Goal: Information Seeking & Learning: Check status

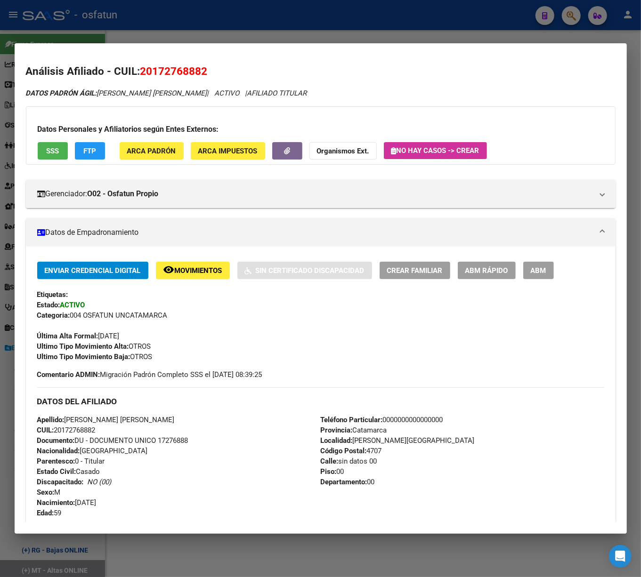
click at [566, 12] on div at bounding box center [320, 288] width 641 height 577
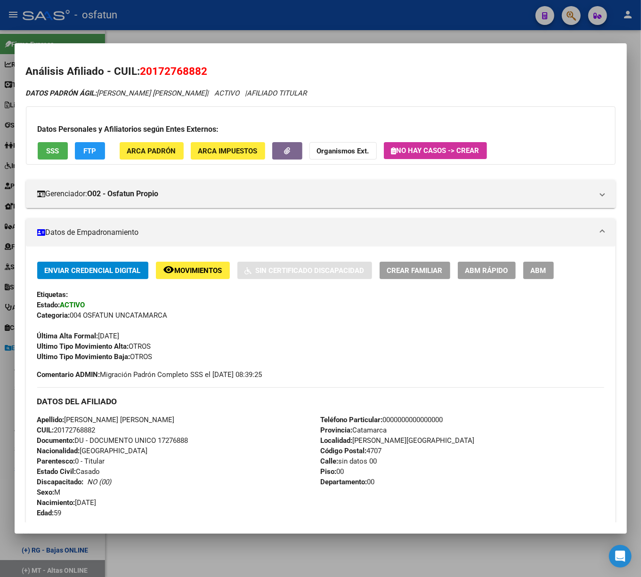
click at [569, 17] on div at bounding box center [320, 288] width 641 height 577
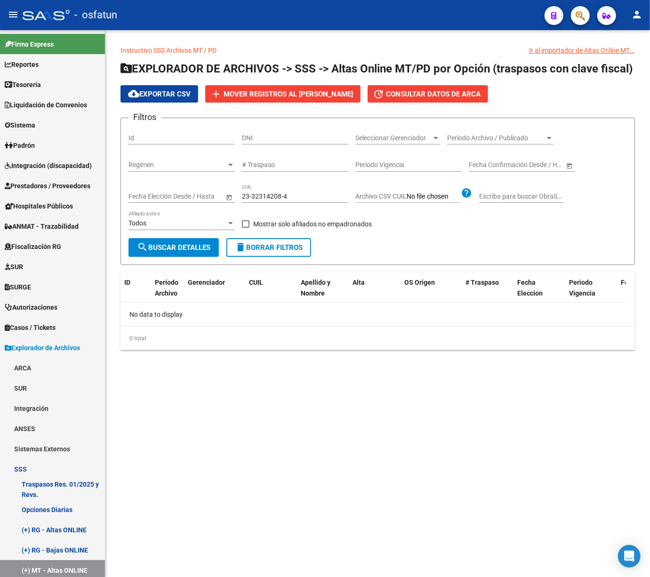
click at [584, 21] on icon "button" at bounding box center [580, 15] width 9 height 11
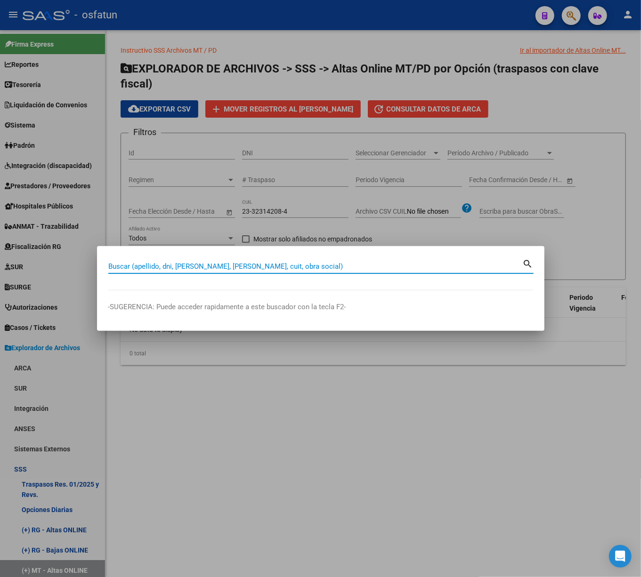
paste input "27352015046"
type input "27352015046"
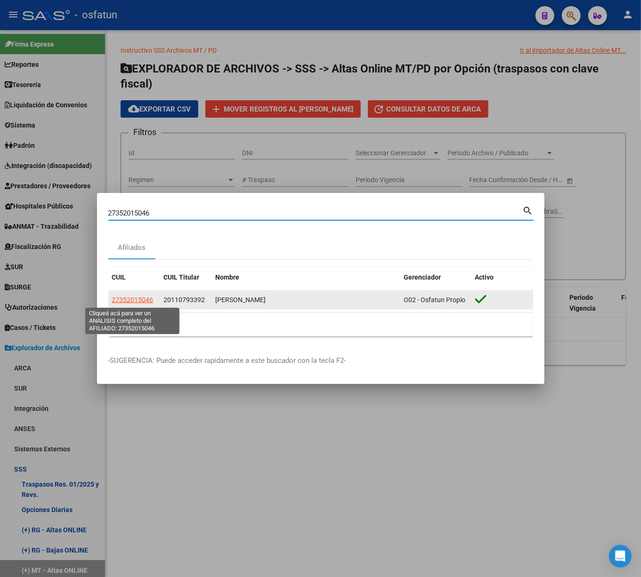
click at [140, 301] on span "27352015046" at bounding box center [132, 300] width 41 height 8
type textarea "27352015046"
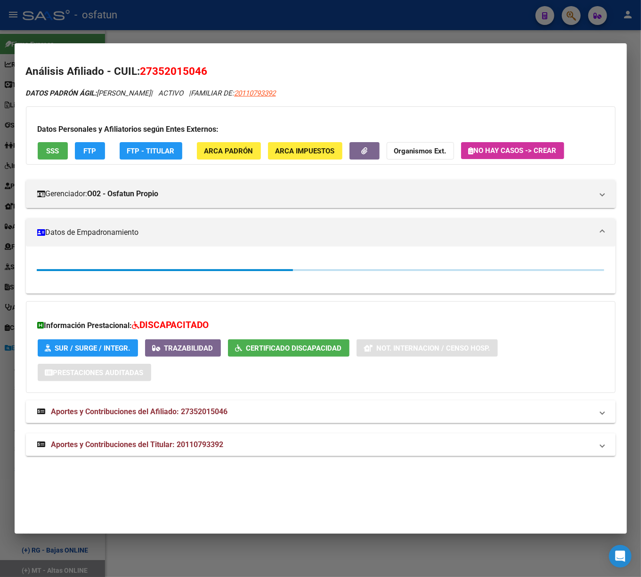
click at [88, 151] on span "FTP" at bounding box center [89, 151] width 13 height 8
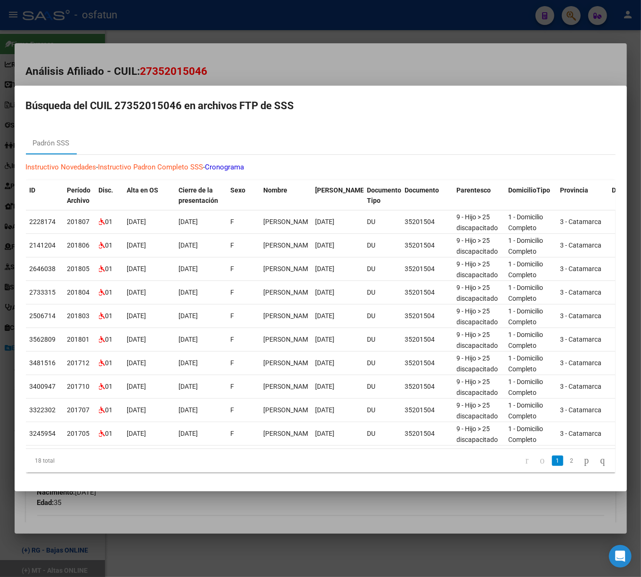
click at [290, 72] on div at bounding box center [320, 288] width 641 height 577
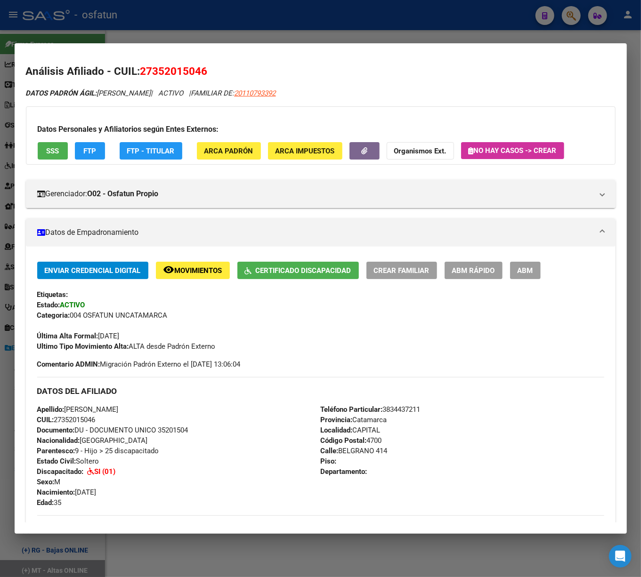
click at [298, 35] on div at bounding box center [320, 288] width 641 height 577
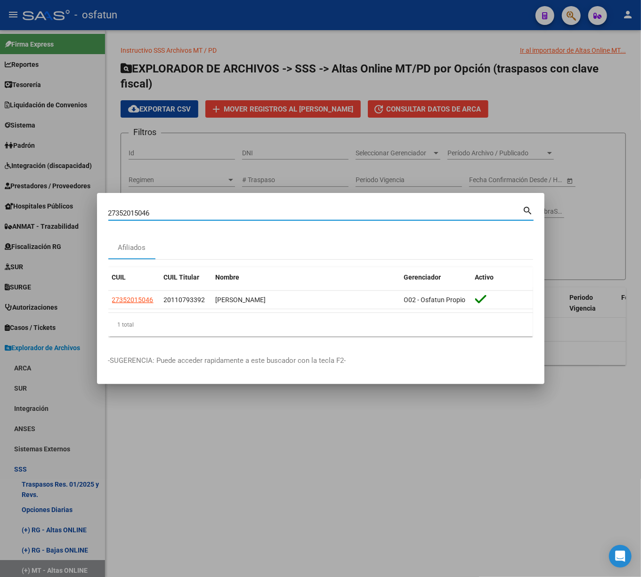
drag, startPoint x: 110, startPoint y: 213, endPoint x: 44, endPoint y: 215, distance: 65.4
click at [44, 215] on div "27352015046 Buscar (apellido, dni, cuil, nro traspaso, cuit, obra social) searc…" at bounding box center [320, 288] width 641 height 577
drag, startPoint x: 147, startPoint y: 224, endPoint x: 76, endPoint y: 219, distance: 71.3
click at [76, 219] on div "v Buscar (apellido, dni, cuil, nro traspaso, cuit, obra social) search Afiliado…" at bounding box center [320, 288] width 641 height 577
click at [339, 204] on div "v Buscar (apellido, dni, [PERSON_NAME], [PERSON_NAME], cuit, obra social) search" at bounding box center [320, 212] width 425 height 16
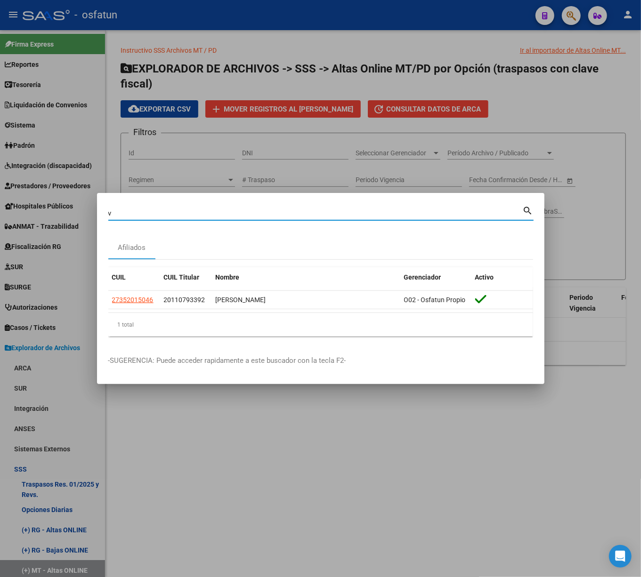
paste input "20161360768"
drag, startPoint x: 157, startPoint y: 211, endPoint x: 35, endPoint y: 204, distance: 122.6
click at [35, 204] on div "v20161360768 Buscar (apellido, dni, cuil, nro traspaso, cuit, obra social) sear…" at bounding box center [320, 288] width 641 height 577
paste input
type input "20161360768"
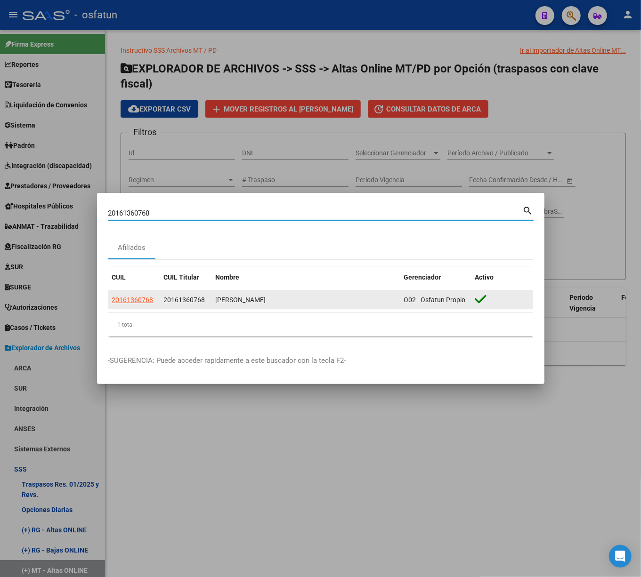
click at [144, 306] on datatable-body-cell "20161360768" at bounding box center [134, 300] width 52 height 18
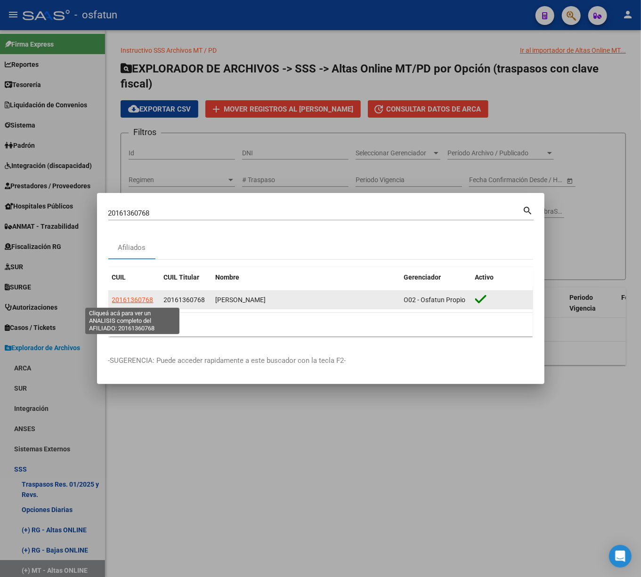
click at [142, 298] on span "20161360768" at bounding box center [132, 300] width 41 height 8
type textarea "20161360768"
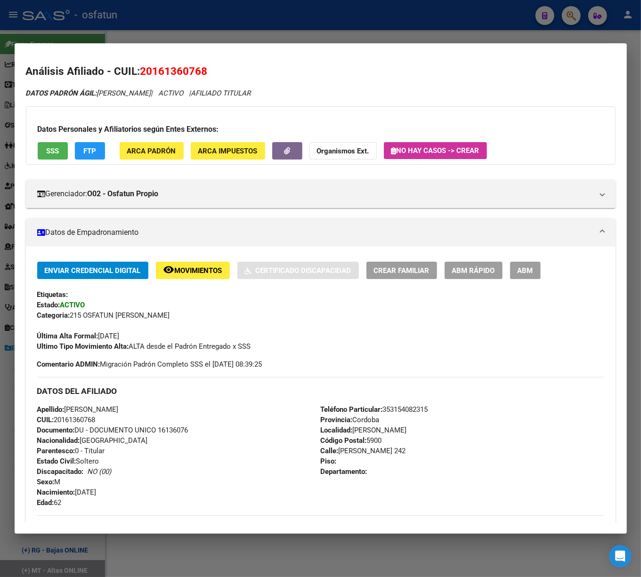
click at [87, 147] on span "FTP" at bounding box center [89, 151] width 13 height 8
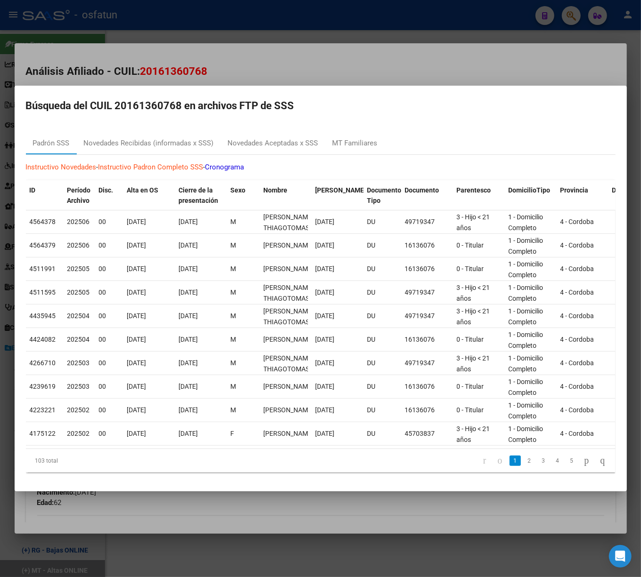
drag, startPoint x: 543, startPoint y: 67, endPoint x: 472, endPoint y: 78, distance: 71.9
click at [542, 68] on div at bounding box center [320, 288] width 641 height 577
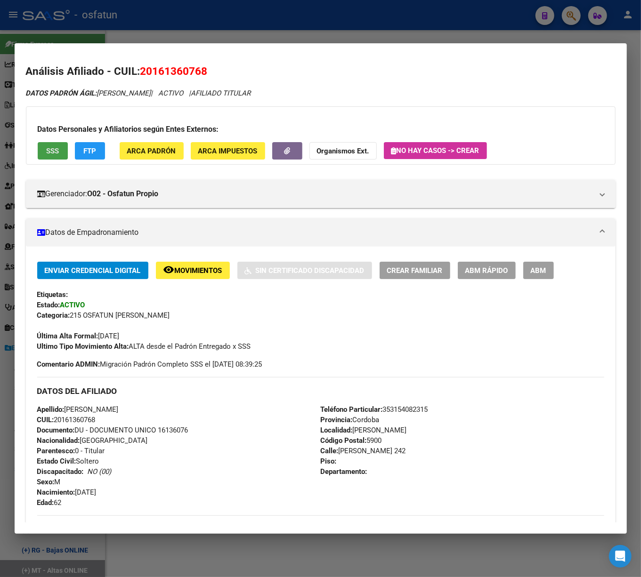
click at [46, 153] on span "SSS" at bounding box center [52, 151] width 13 height 8
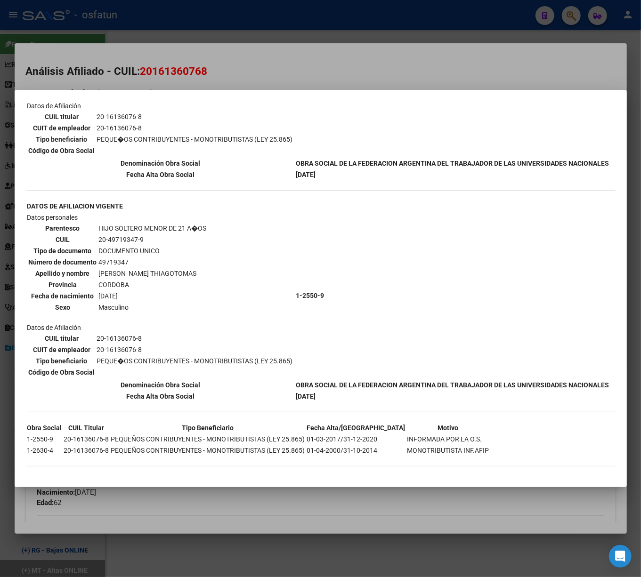
scroll to position [202, 0]
click at [356, 169] on td "[DATE]" at bounding box center [453, 174] width 314 height 10
click at [482, 38] on div at bounding box center [320, 288] width 641 height 577
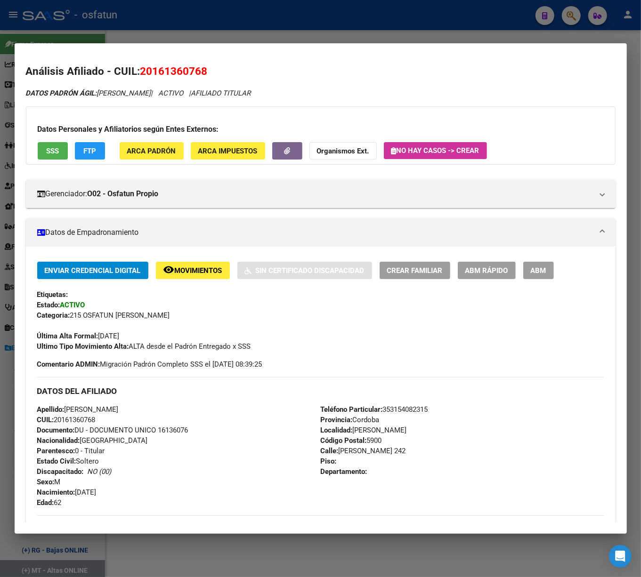
click at [556, 24] on div at bounding box center [320, 288] width 641 height 577
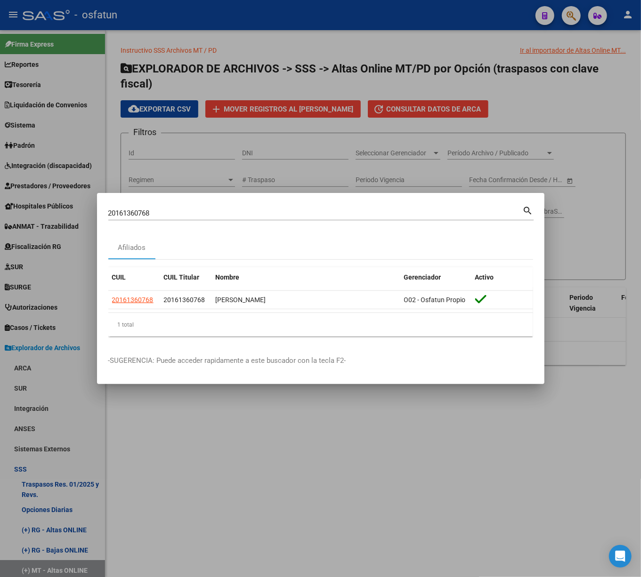
click at [571, 17] on div at bounding box center [320, 288] width 641 height 577
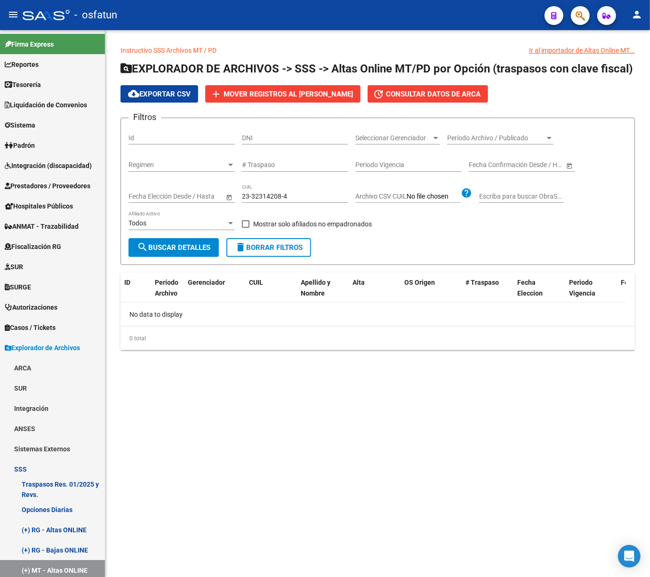
click at [577, 19] on icon "button" at bounding box center [580, 15] width 9 height 11
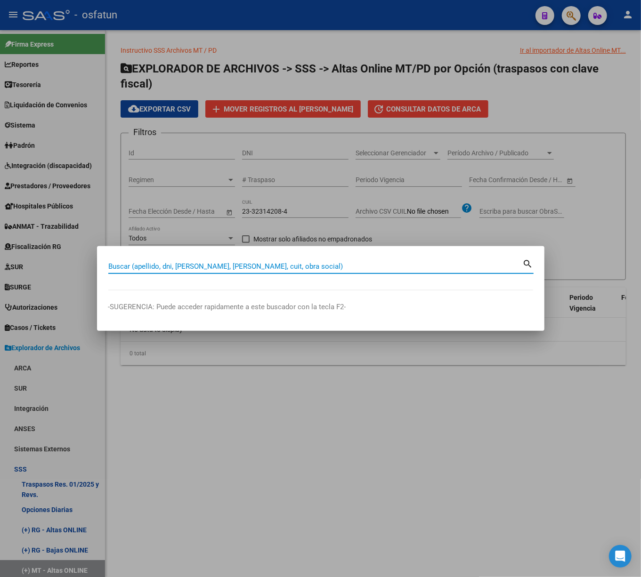
paste input "17276888"
drag, startPoint x: 200, startPoint y: 271, endPoint x: -24, endPoint y: 236, distance: 225.9
click at [0, 236] on html "menu - osfatun person Firma Express Reportes Tablero de Control Ingresos Percib…" at bounding box center [320, 288] width 641 height 577
click at [276, 267] on input "17276888" at bounding box center [315, 266] width 414 height 8
drag, startPoint x: 153, startPoint y: 260, endPoint x: 53, endPoint y: 254, distance: 100.9
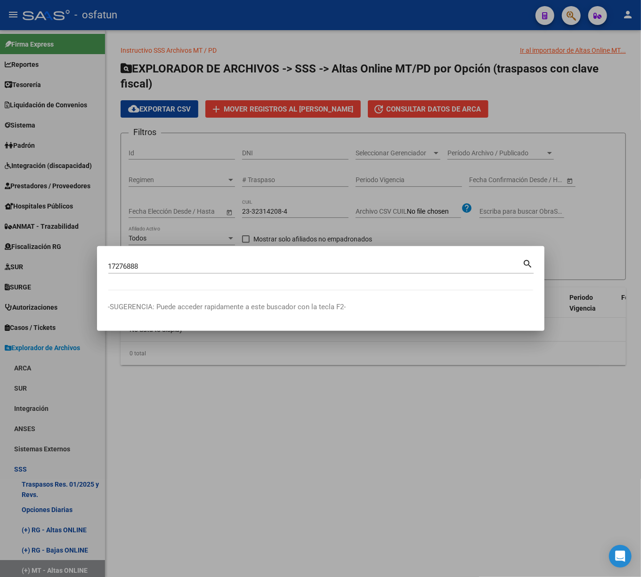
click at [53, 254] on div "17276888 Buscar (apellido, dni, cuil, [PERSON_NAME], cuit, obra social) search …" at bounding box center [320, 288] width 641 height 577
drag, startPoint x: 156, startPoint y: 265, endPoint x: 78, endPoint y: 260, distance: 78.8
click at [78, 260] on div "17276888 Buscar (apellido, dni, cuil, [PERSON_NAME], cuit, obra social) search …" at bounding box center [320, 288] width 641 height 577
paste input "17276888"
type input "20172768882"
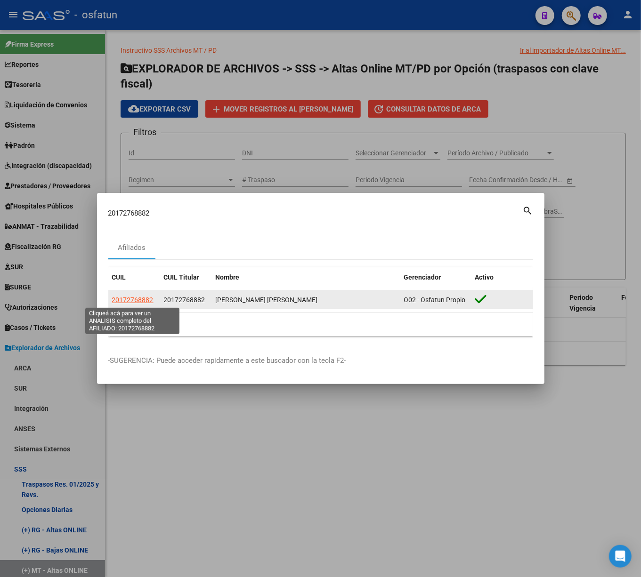
click at [136, 299] on span "20172768882" at bounding box center [132, 300] width 41 height 8
type textarea "20172768882"
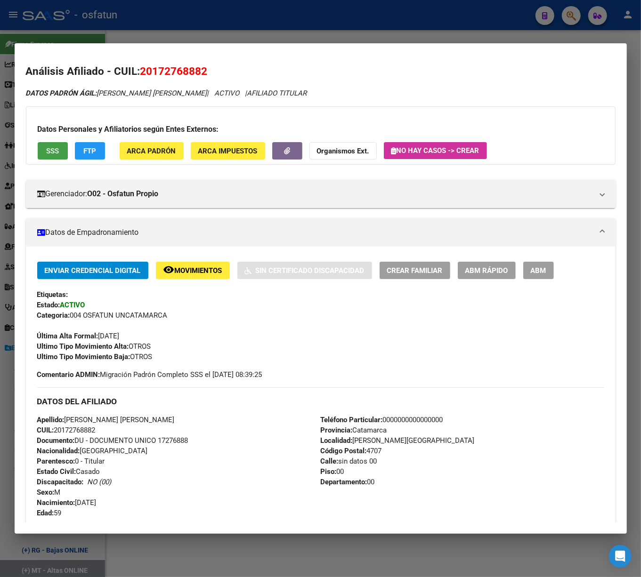
click at [48, 151] on span "SSS" at bounding box center [52, 151] width 13 height 8
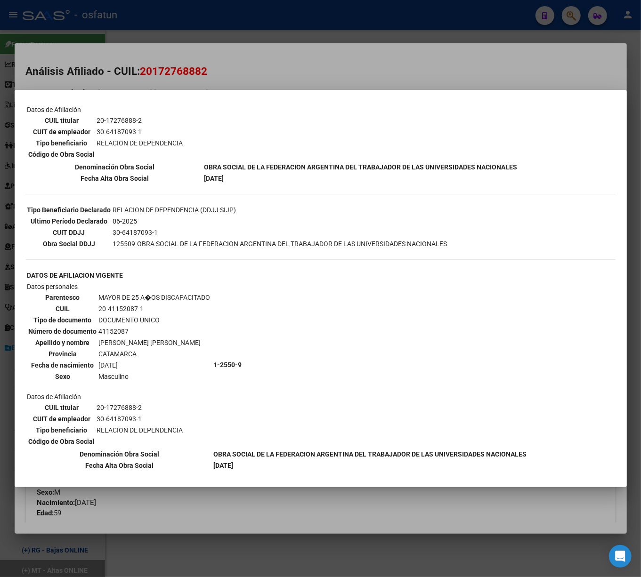
scroll to position [156, 0]
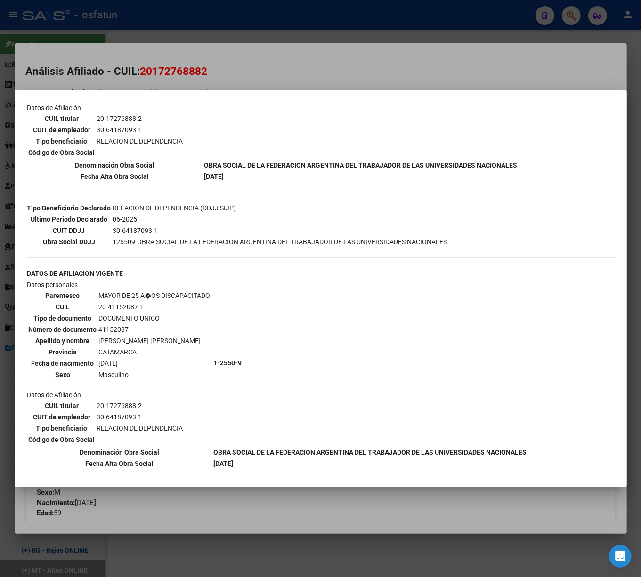
click at [331, 51] on div at bounding box center [320, 288] width 641 height 577
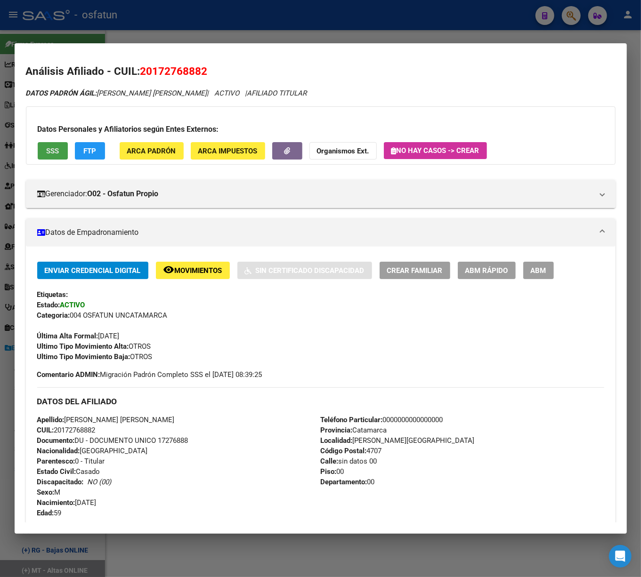
drag, startPoint x: 67, startPoint y: 146, endPoint x: 89, endPoint y: 147, distance: 22.6
click at [83, 147] on div "Datos Personales y Afiliatorios según Entes Externos: SSS FTP ARCA Padrón ARCA …" at bounding box center [320, 135] width 589 height 58
click at [89, 147] on span "FTP" at bounding box center [89, 151] width 13 height 8
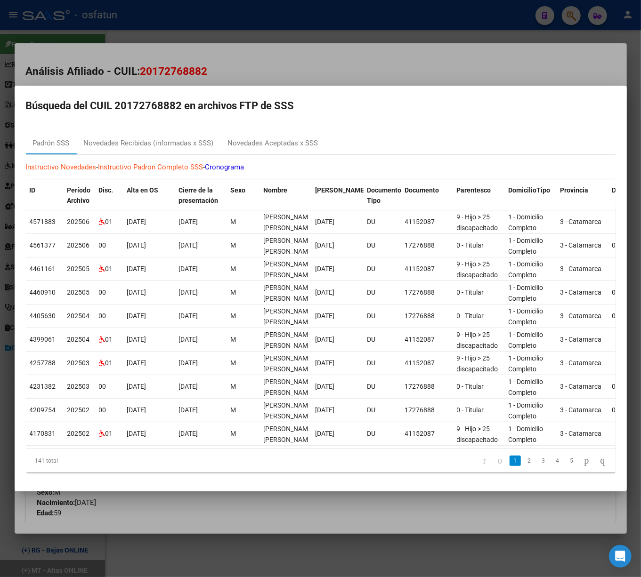
click at [424, 65] on div at bounding box center [320, 288] width 641 height 577
